Goal: Find specific page/section: Find specific page/section

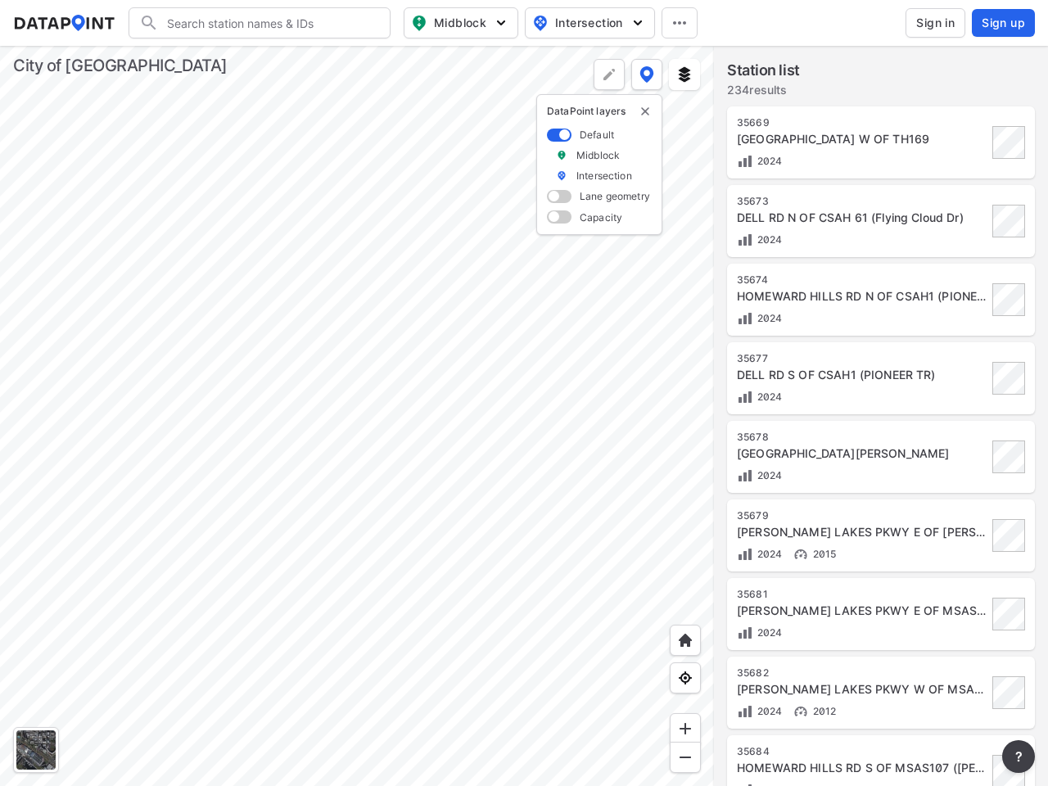
click at [269, 23] on input "Search" at bounding box center [269, 23] width 221 height 26
click at [461, 23] on span "Midblock" at bounding box center [459, 23] width 97 height 20
click at [590, 23] on span "Intersection" at bounding box center [588, 23] width 112 height 20
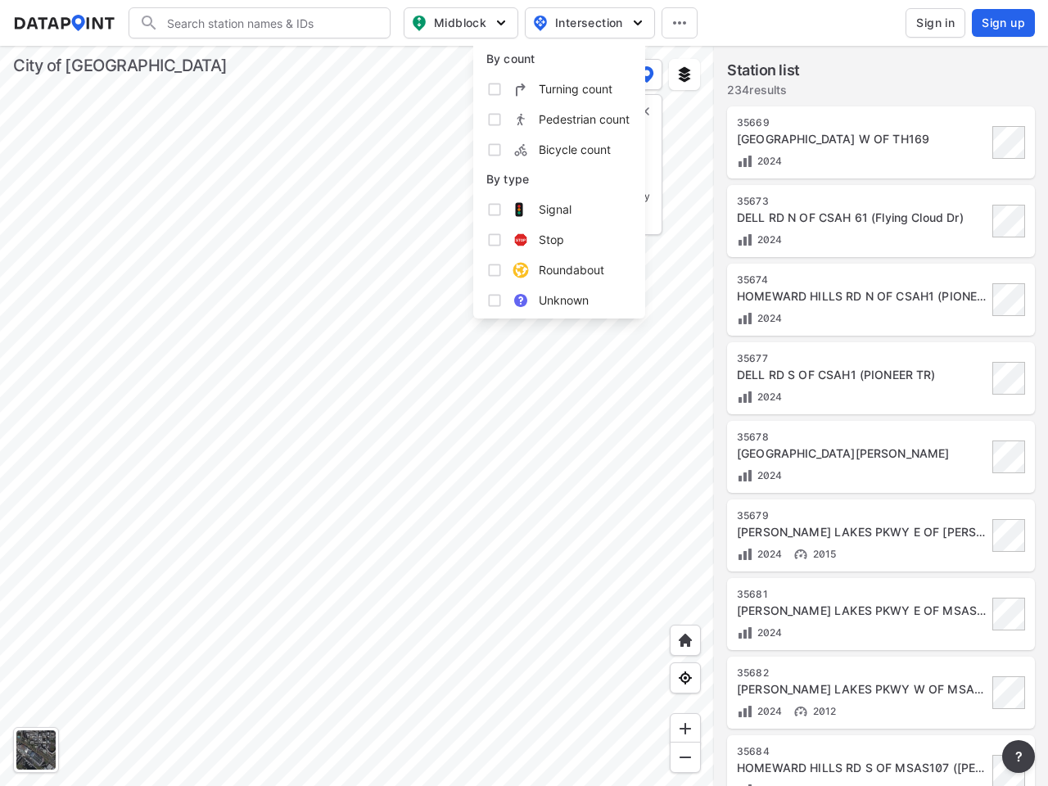
click at [680, 23] on icon at bounding box center [679, 22] width 13 height 3
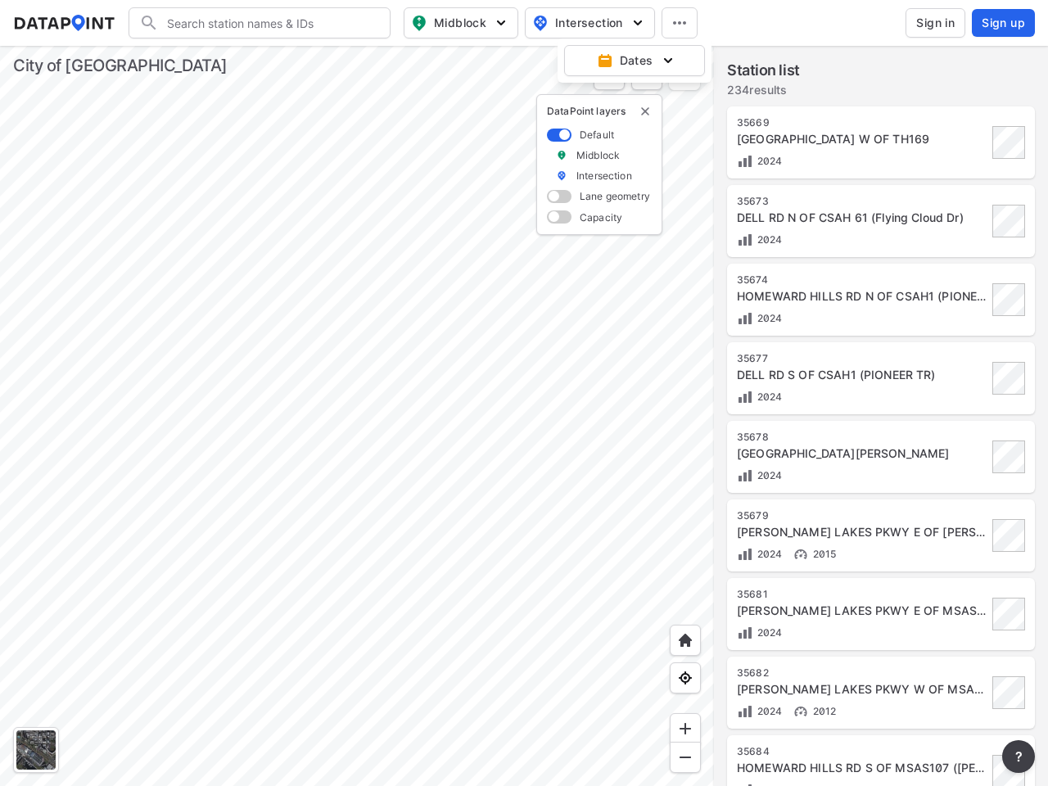
click at [645, 111] on img "delete" at bounding box center [645, 111] width 13 height 13
